Goal: Complete application form

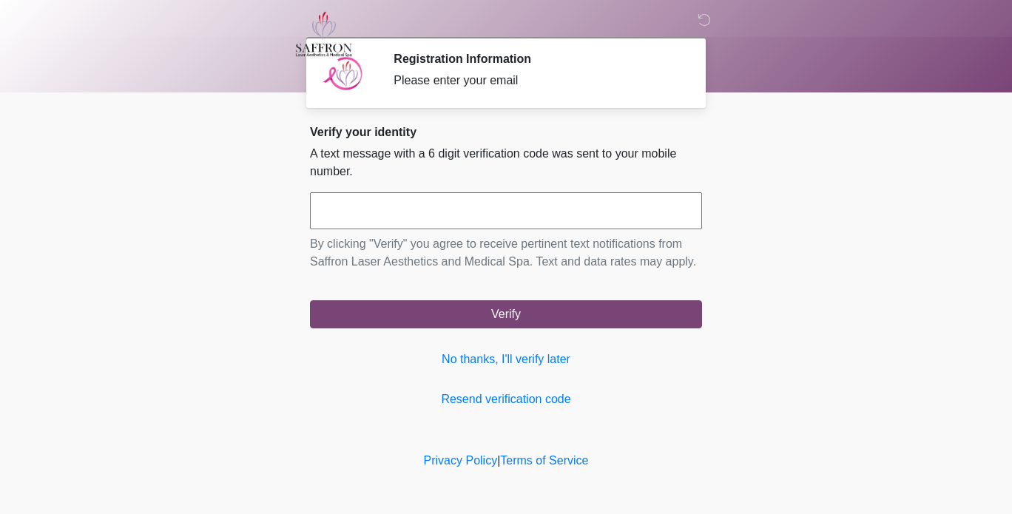
click at [486, 226] on input "text" at bounding box center [506, 210] width 392 height 37
type input "******"
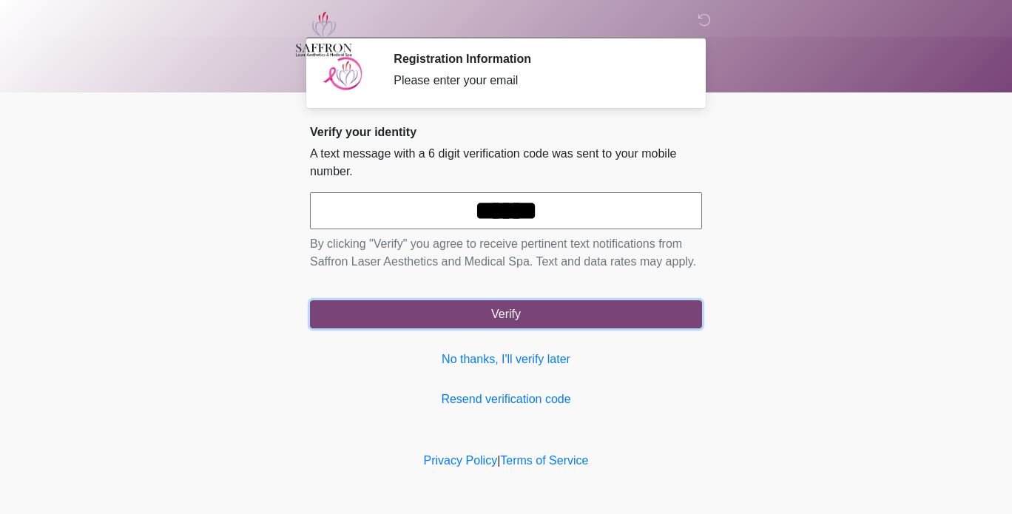
click at [498, 299] on button "Verify" at bounding box center [506, 314] width 392 height 28
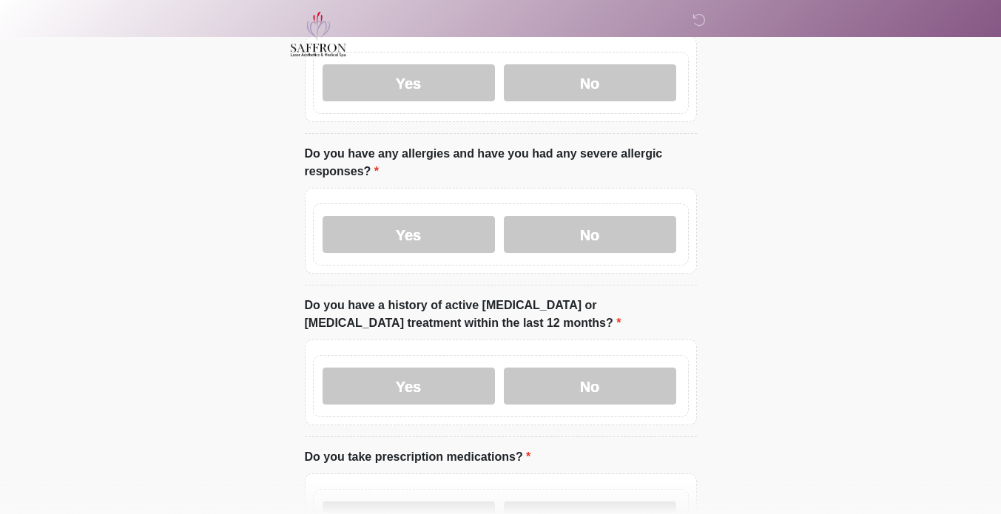
scroll to position [126, 0]
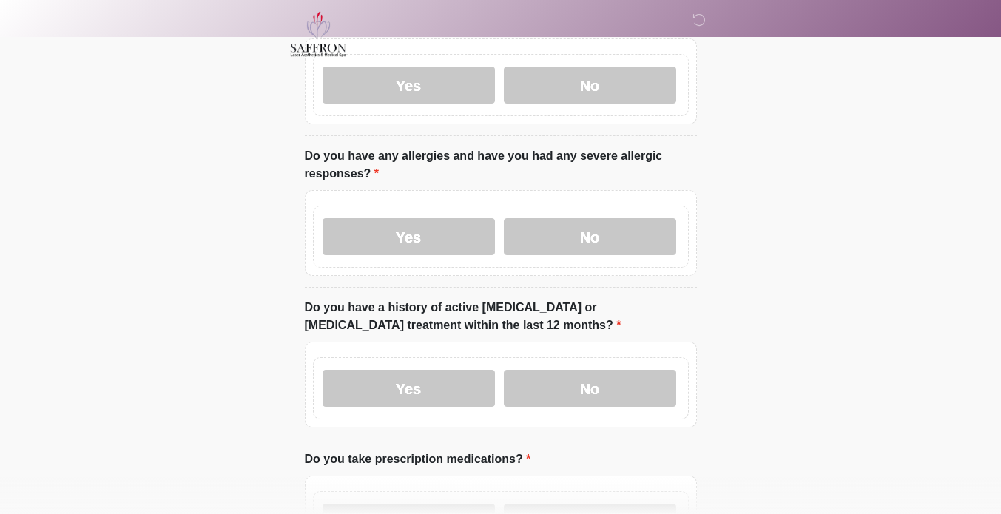
click at [498, 230] on label "No" at bounding box center [590, 236] width 172 height 37
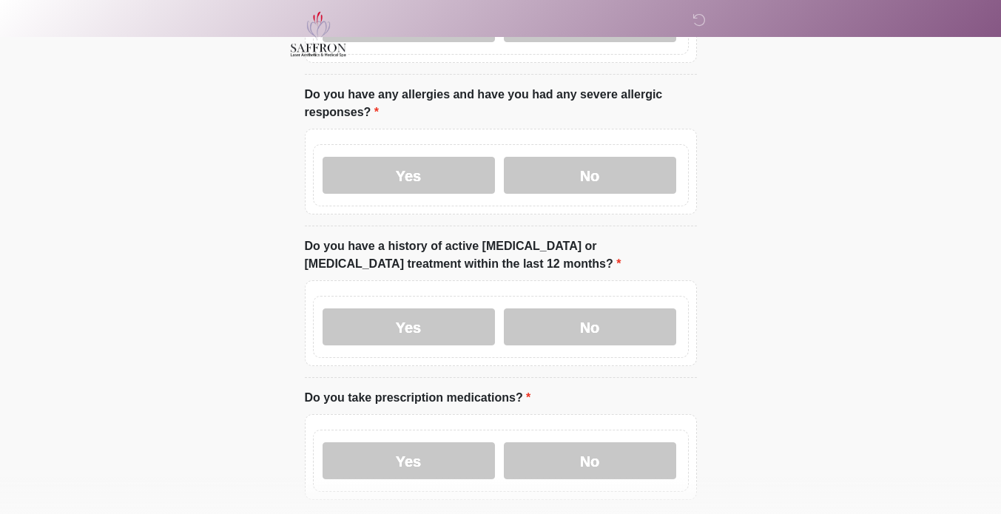
scroll to position [187, 0]
click at [498, 299] on label "No" at bounding box center [590, 326] width 172 height 37
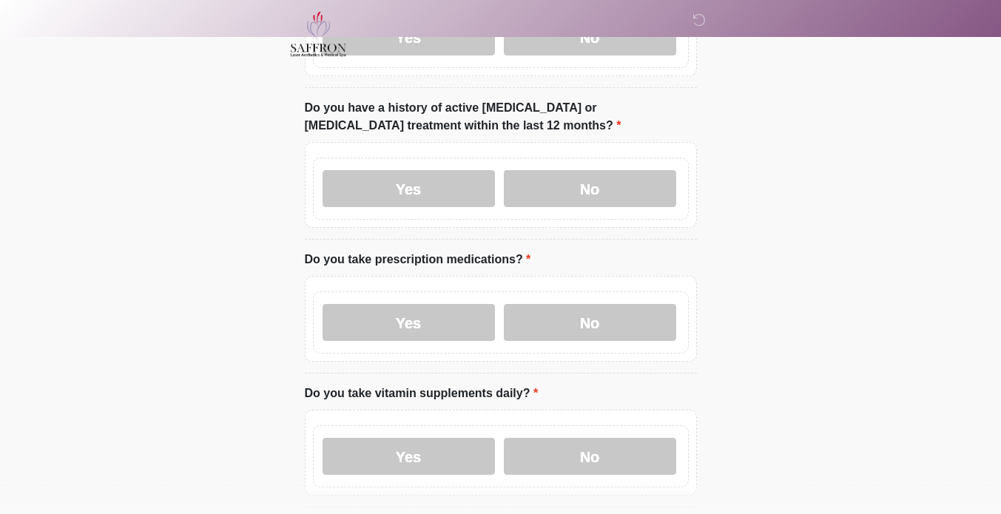
scroll to position [322, 0]
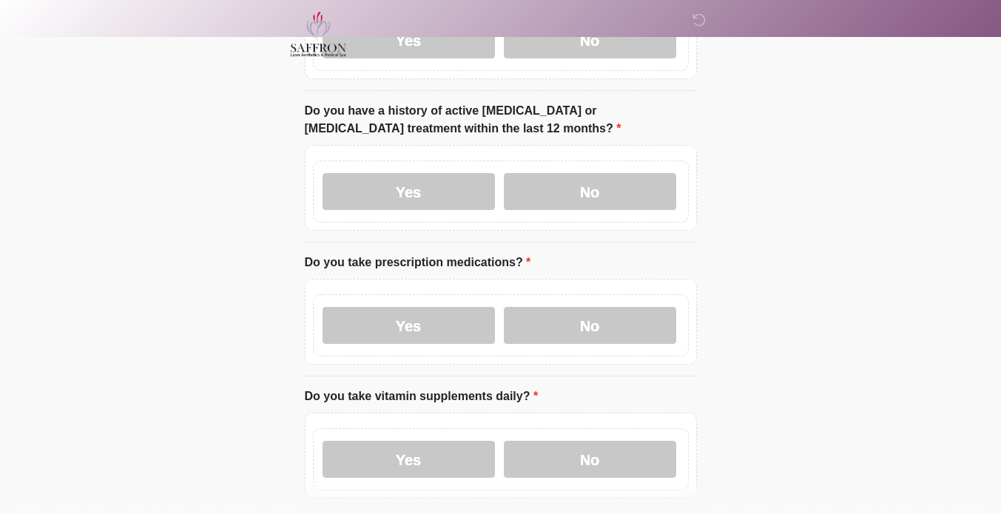
click at [425, 299] on label "Yes" at bounding box center [408, 325] width 172 height 37
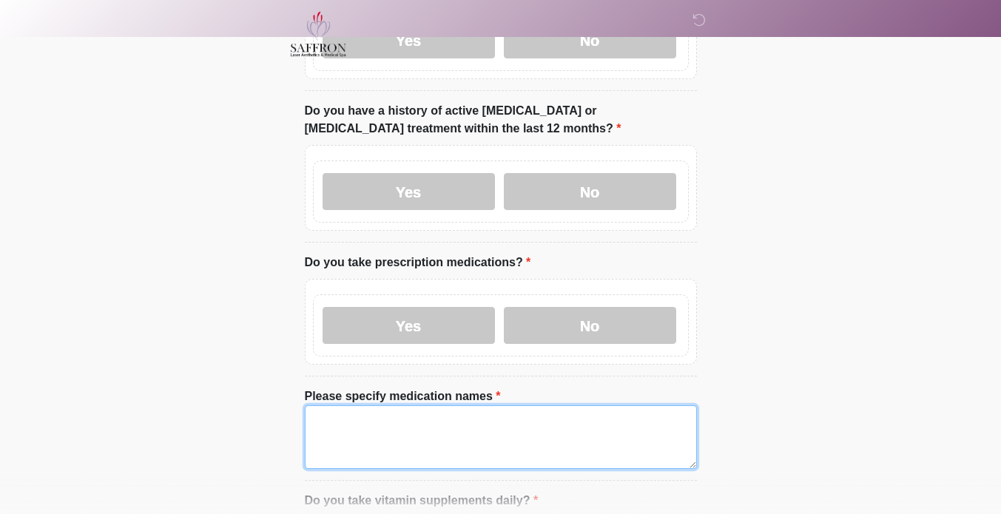
click at [470, 299] on textarea "Please specify medication names" at bounding box center [501, 437] width 392 height 64
type textarea "**********"
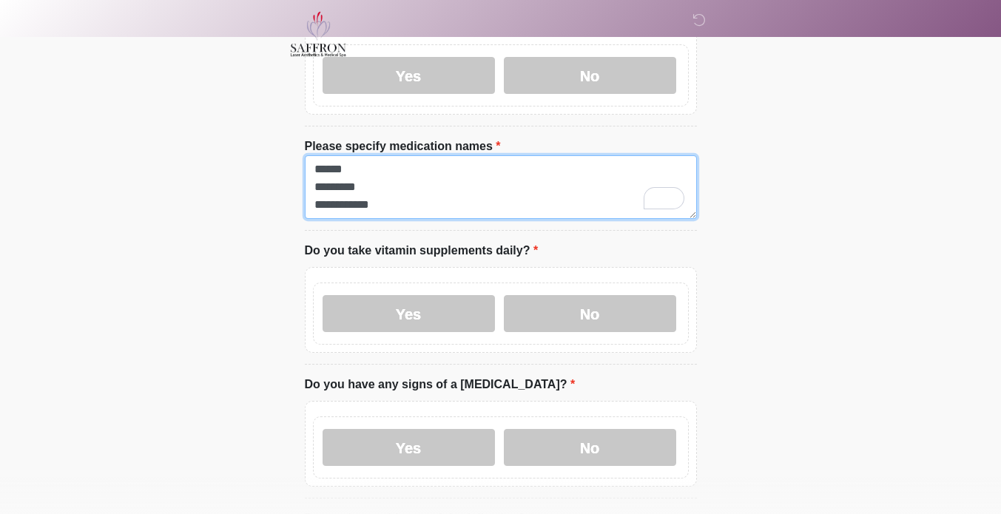
scroll to position [573, 0]
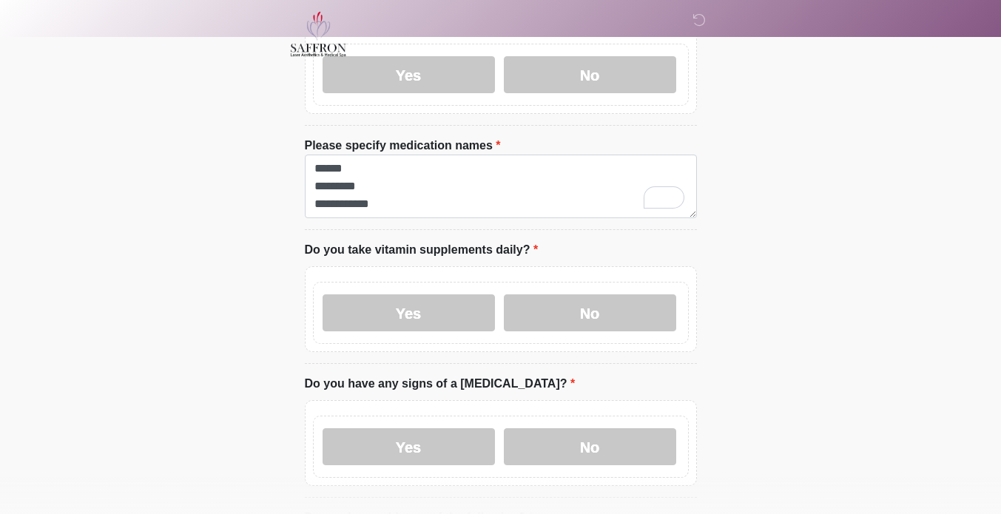
click at [442, 294] on label "Yes" at bounding box center [408, 312] width 172 height 37
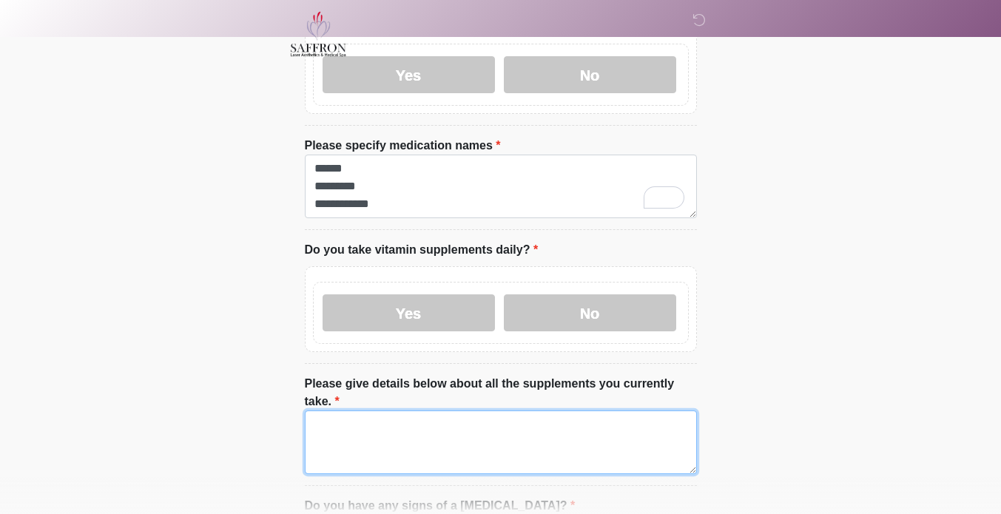
click at [451, 299] on textarea "Please give details below about all the supplements you currently take." at bounding box center [501, 442] width 392 height 64
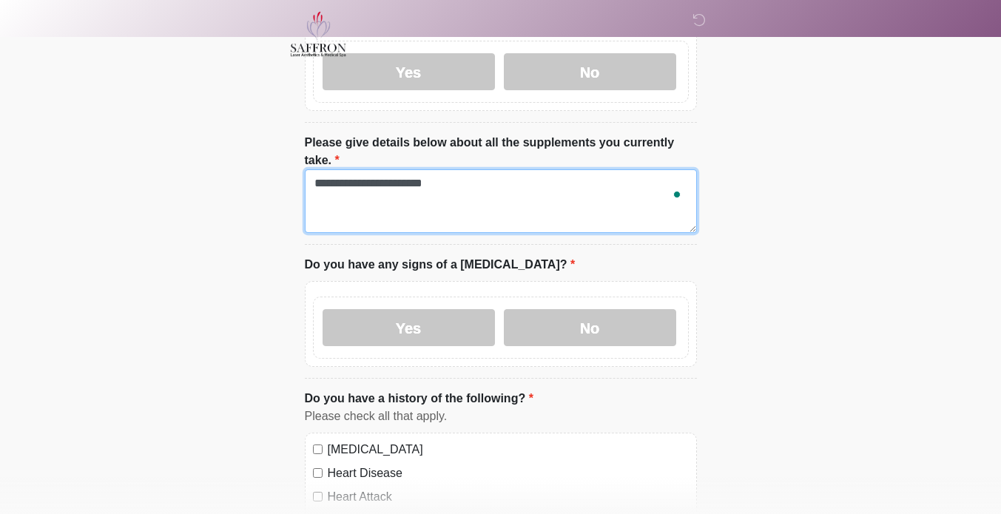
scroll to position [816, 0]
type textarea "**********"
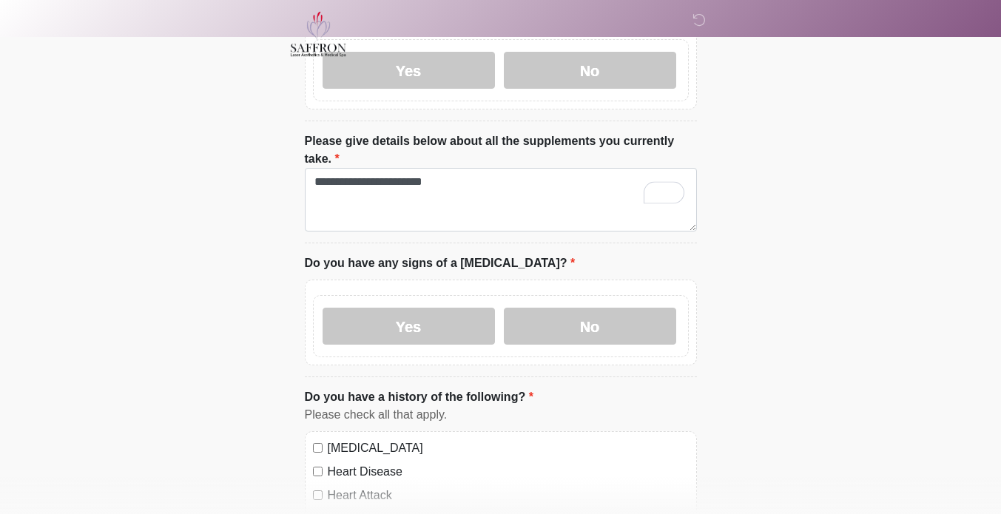
click at [463, 299] on label "Yes" at bounding box center [408, 326] width 172 height 37
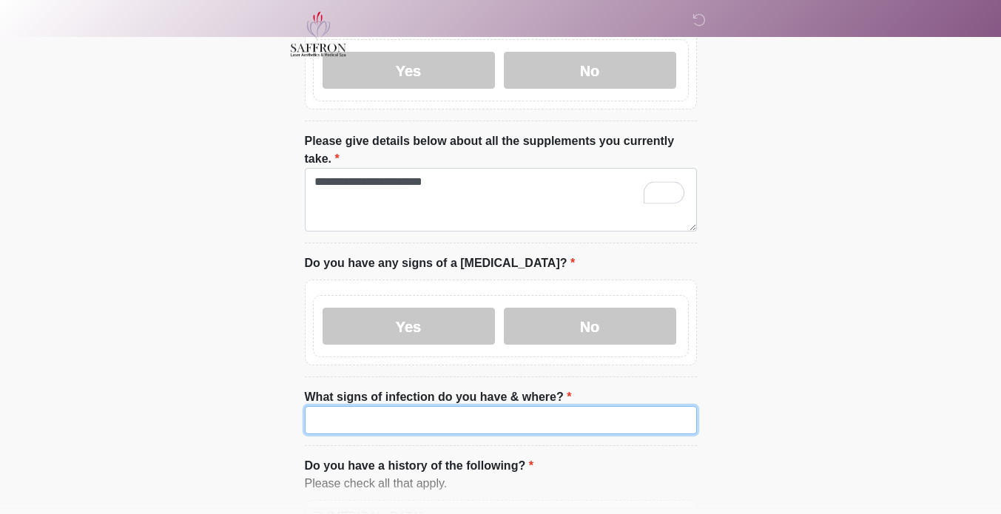
click at [490, 299] on input "What signs of infection do you have & where?" at bounding box center [501, 420] width 392 height 28
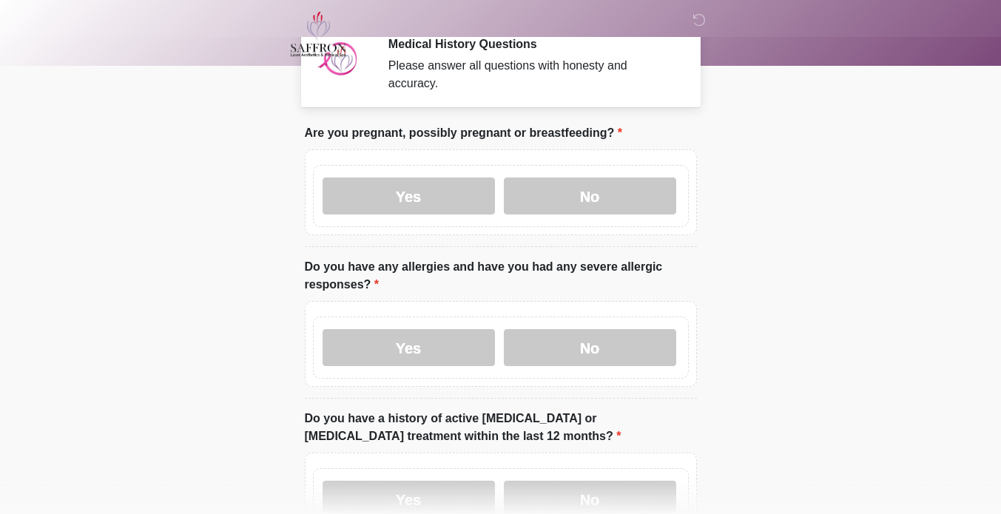
scroll to position [35, 0]
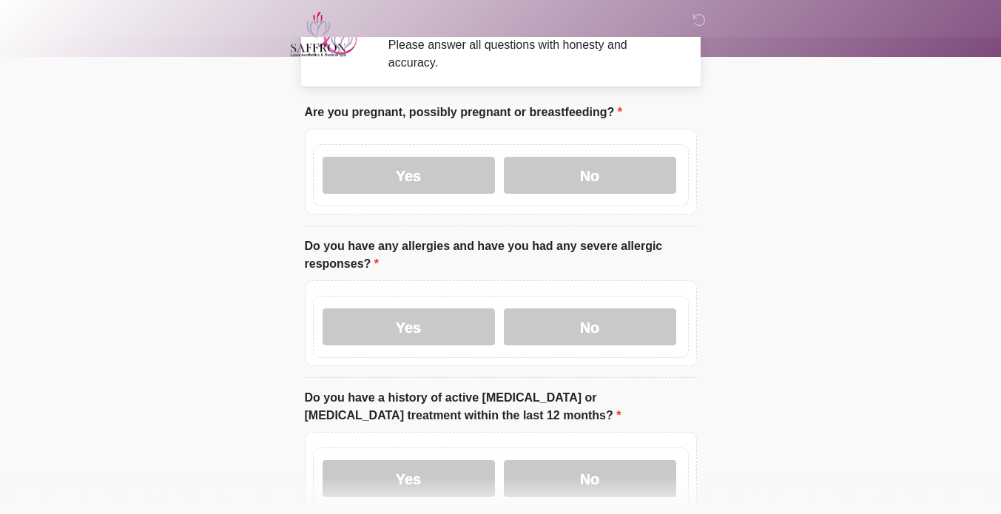
type input "**********"
click at [498, 177] on label "No" at bounding box center [590, 175] width 172 height 37
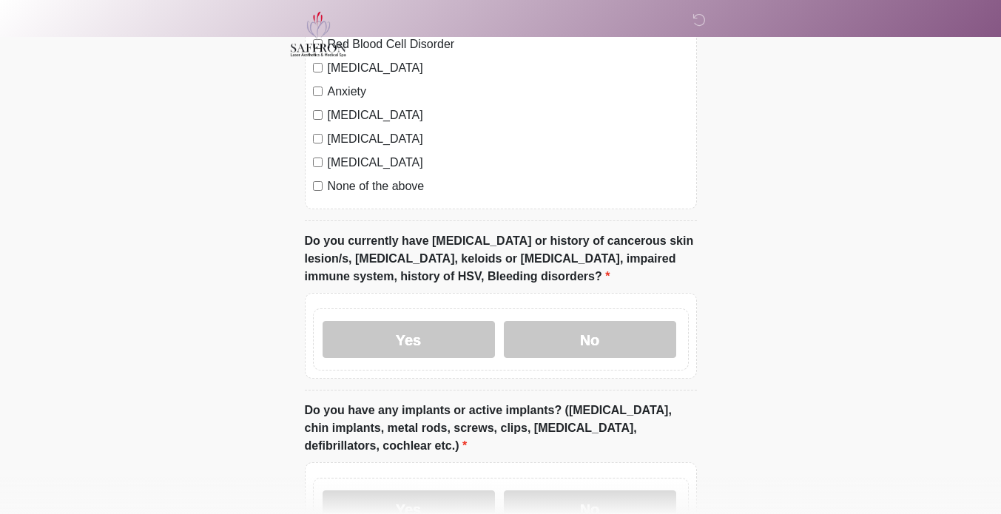
scroll to position [1423, 0]
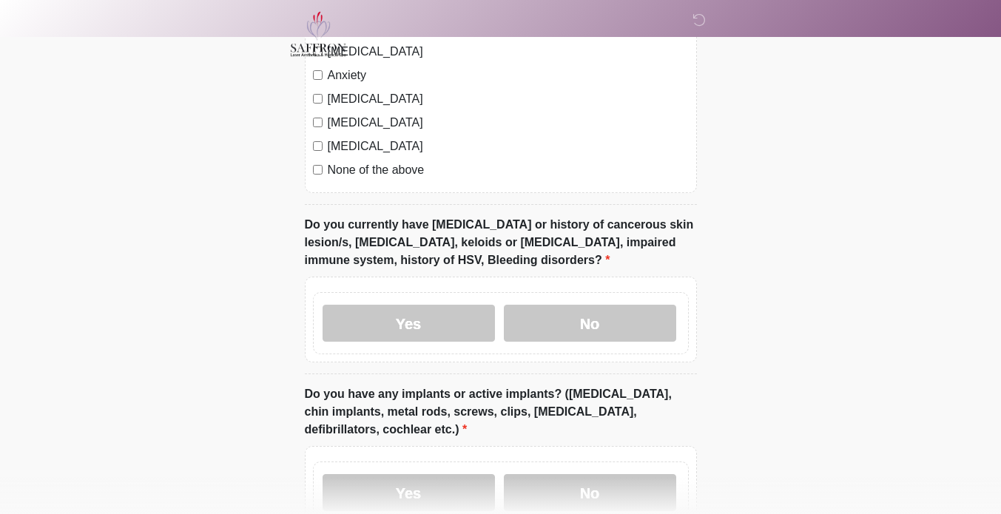
click at [498, 299] on label "No" at bounding box center [590, 323] width 172 height 37
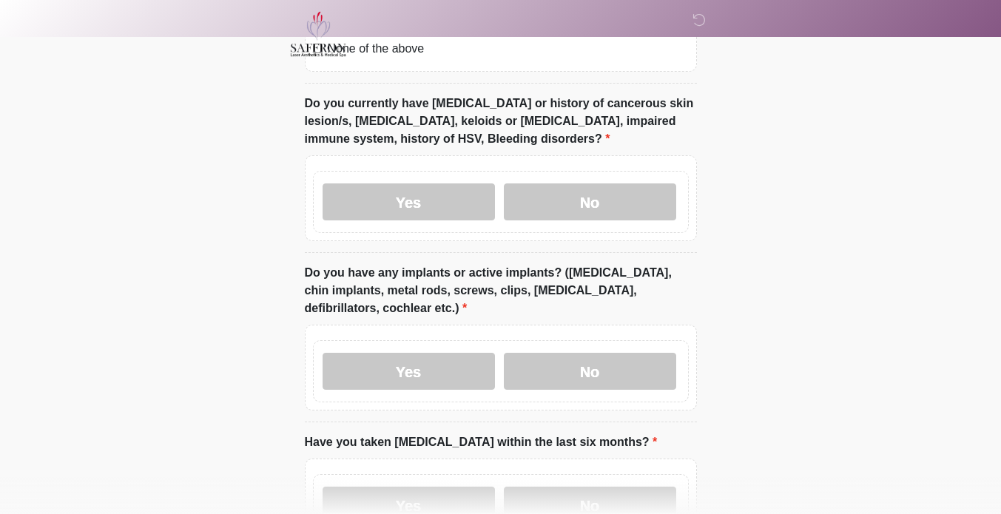
scroll to position [1556, 0]
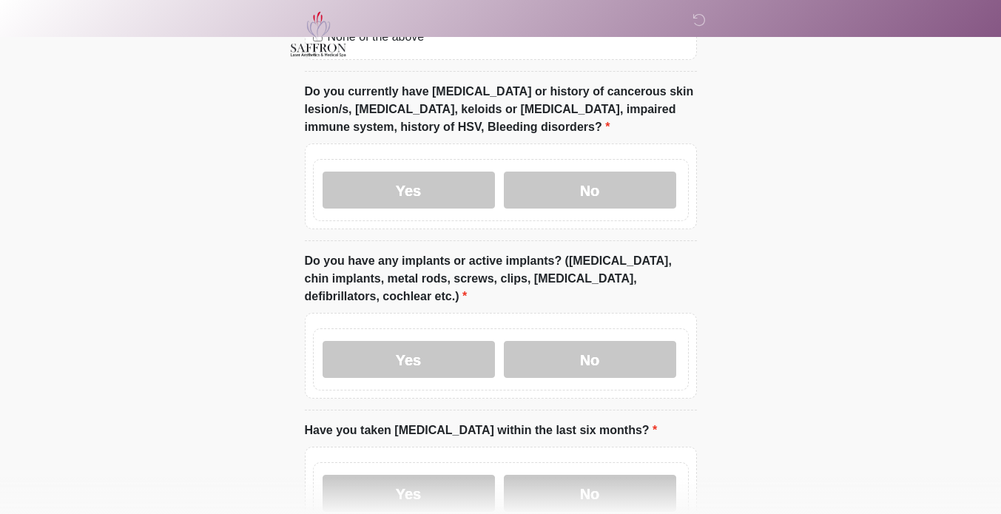
click at [353, 299] on label "Yes" at bounding box center [408, 359] width 172 height 37
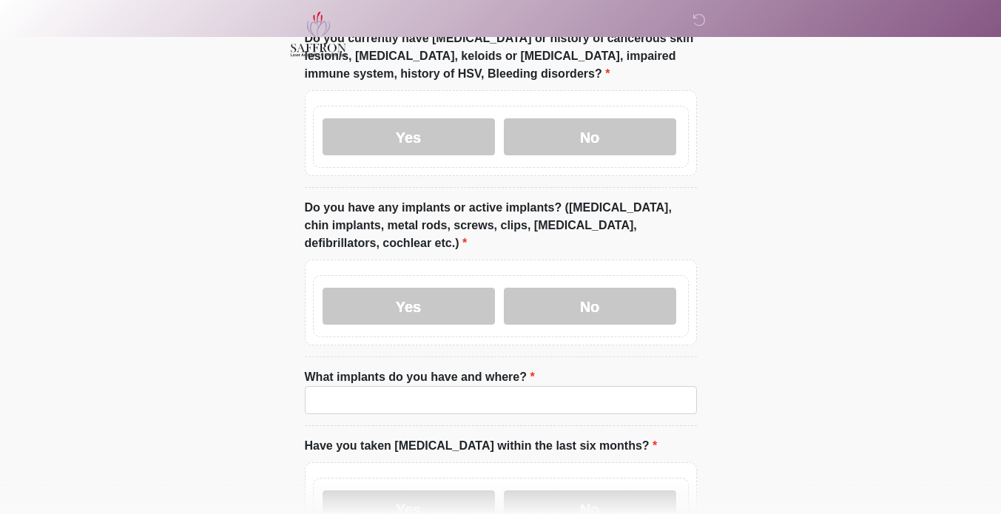
scroll to position [1673, 0]
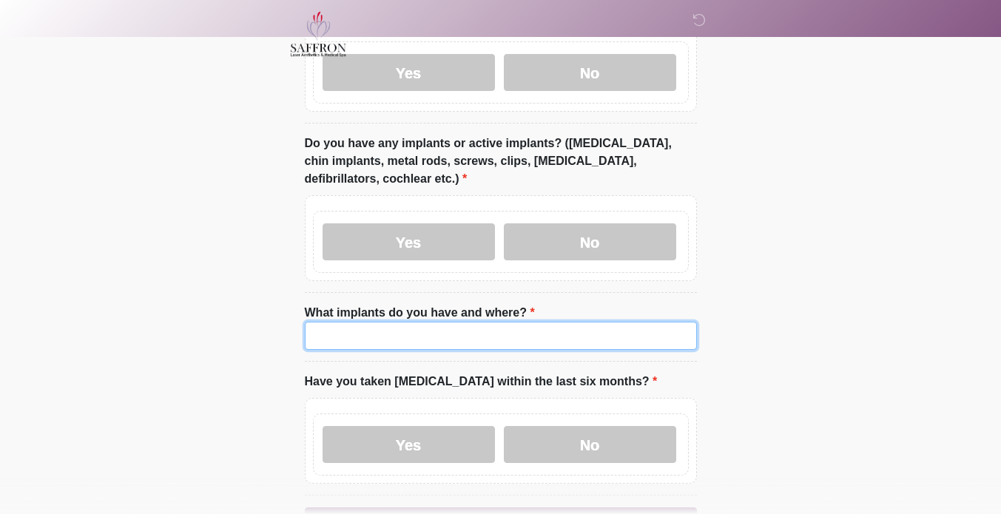
click at [498, 299] on input "What implants do you have and where?" at bounding box center [501, 336] width 392 height 28
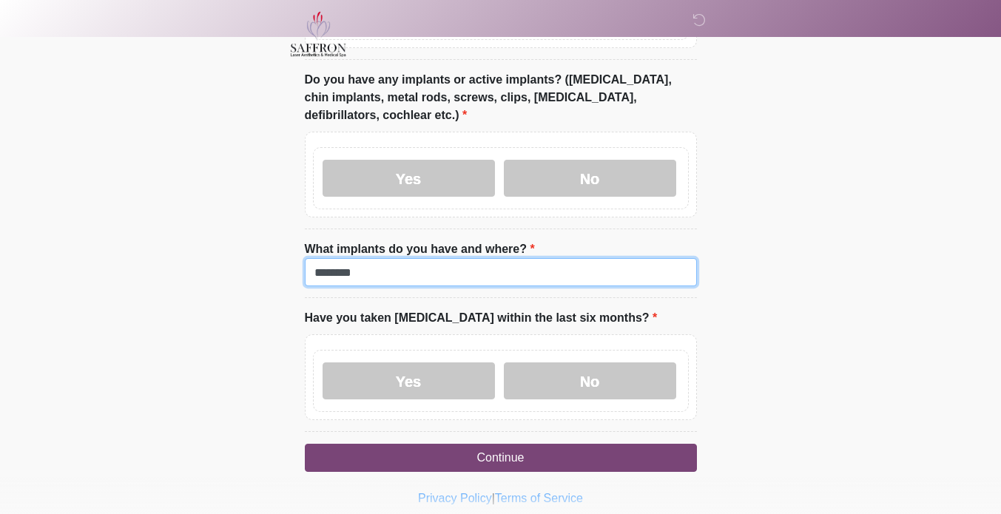
scroll to position [1738, 0]
type input "*******"
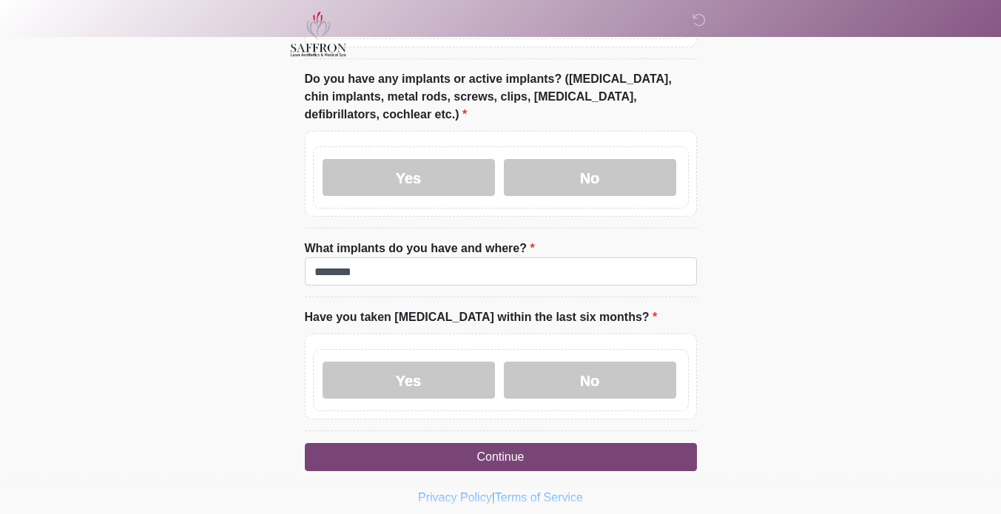
click at [498, 299] on label "No" at bounding box center [590, 380] width 172 height 37
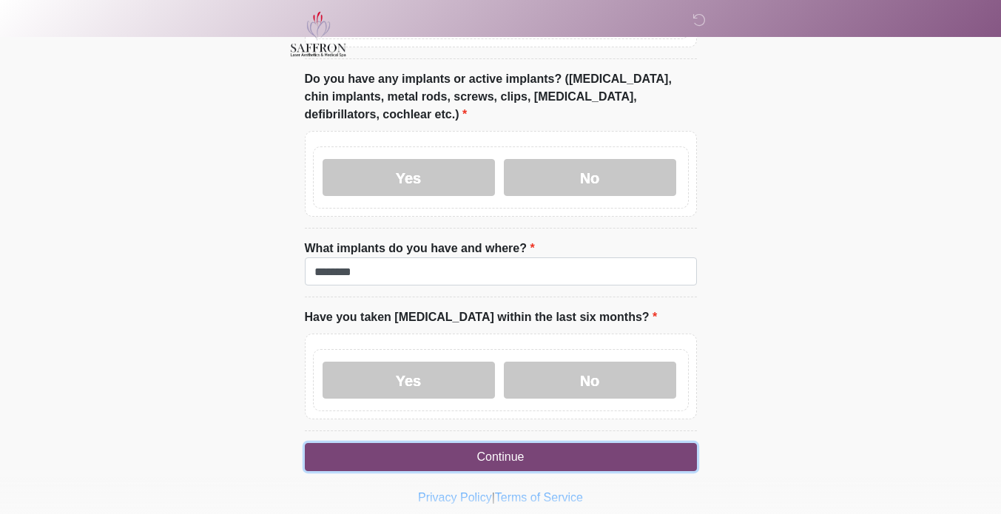
click at [498, 299] on button "Continue" at bounding box center [501, 457] width 392 height 28
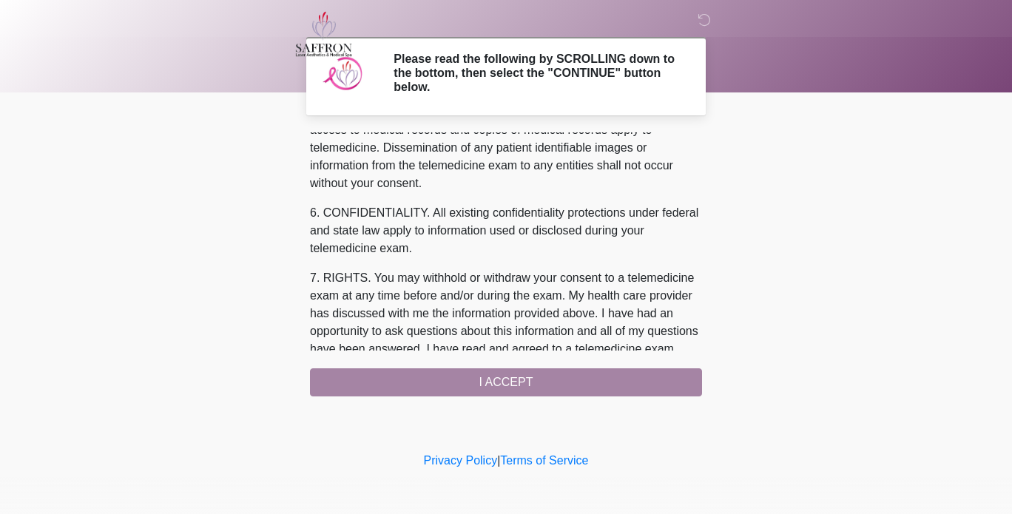
scroll to position [657, 0]
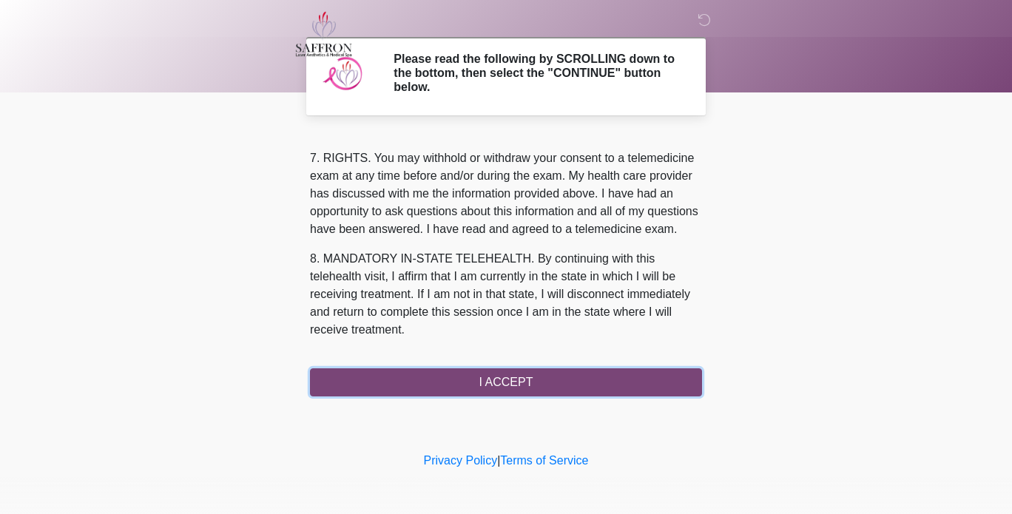
click at [498, 299] on button "I ACCEPT" at bounding box center [506, 382] width 392 height 28
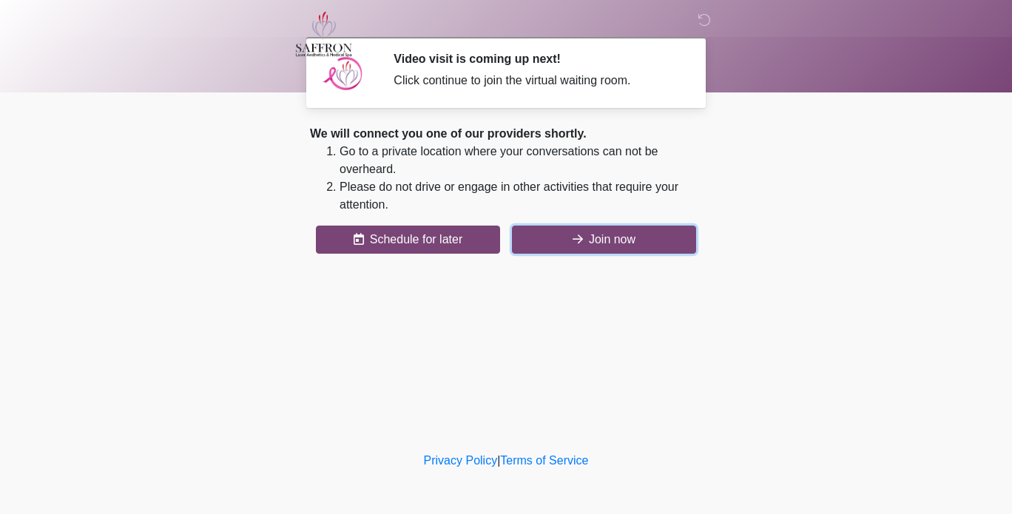
click at [498, 244] on button "Join now" at bounding box center [604, 240] width 184 height 28
